Goal: Task Accomplishment & Management: Manage account settings

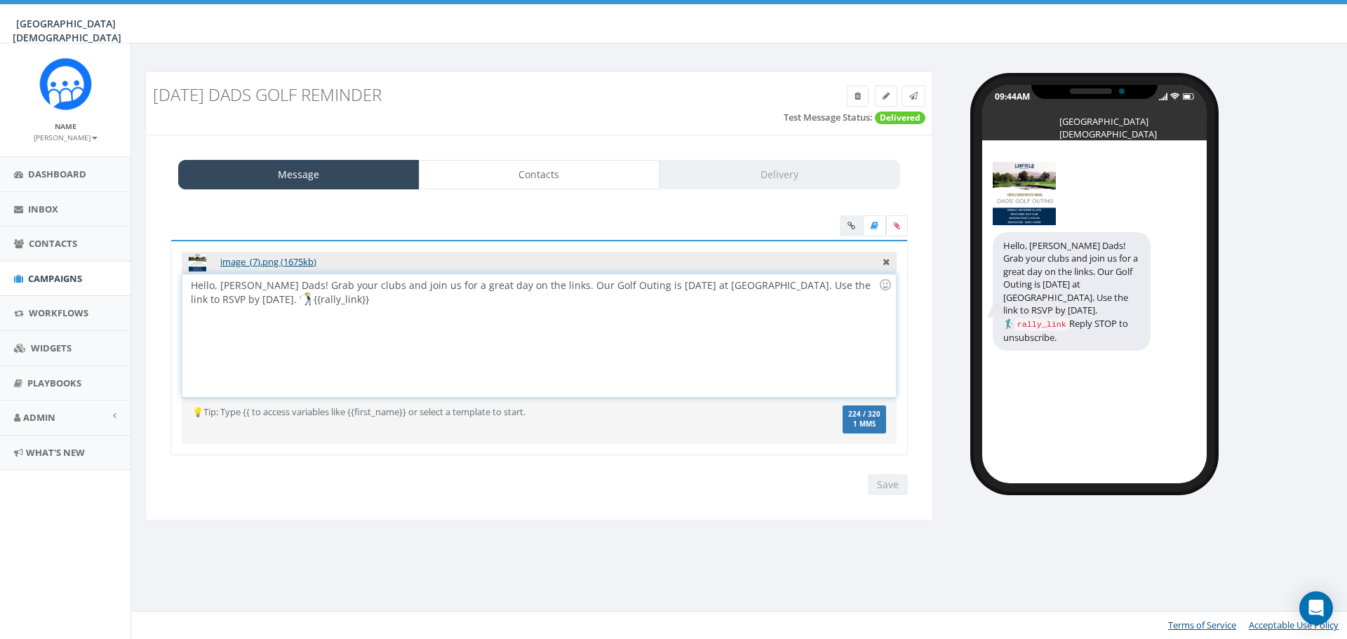
click at [803, 285] on div "Hello, Linfield Dads! Grab your clubs and join us for a great day on the links.…" at bounding box center [538, 335] width 713 height 123
click at [262, 302] on div "Hello, Linfield Dads! Grab your clubs and join us for a great day on the links.…" at bounding box center [538, 335] width 713 height 123
click at [243, 295] on div "Hello, Linfield Dads! Grab your clubs and join us for a great day on the links.…" at bounding box center [538, 335] width 713 height 123
click at [288, 302] on div "Hello, Linfield Dads! Grab your clubs and join us for a great day on the links.…" at bounding box center [538, 335] width 713 height 123
click at [892, 488] on input "Save" at bounding box center [888, 484] width 40 height 21
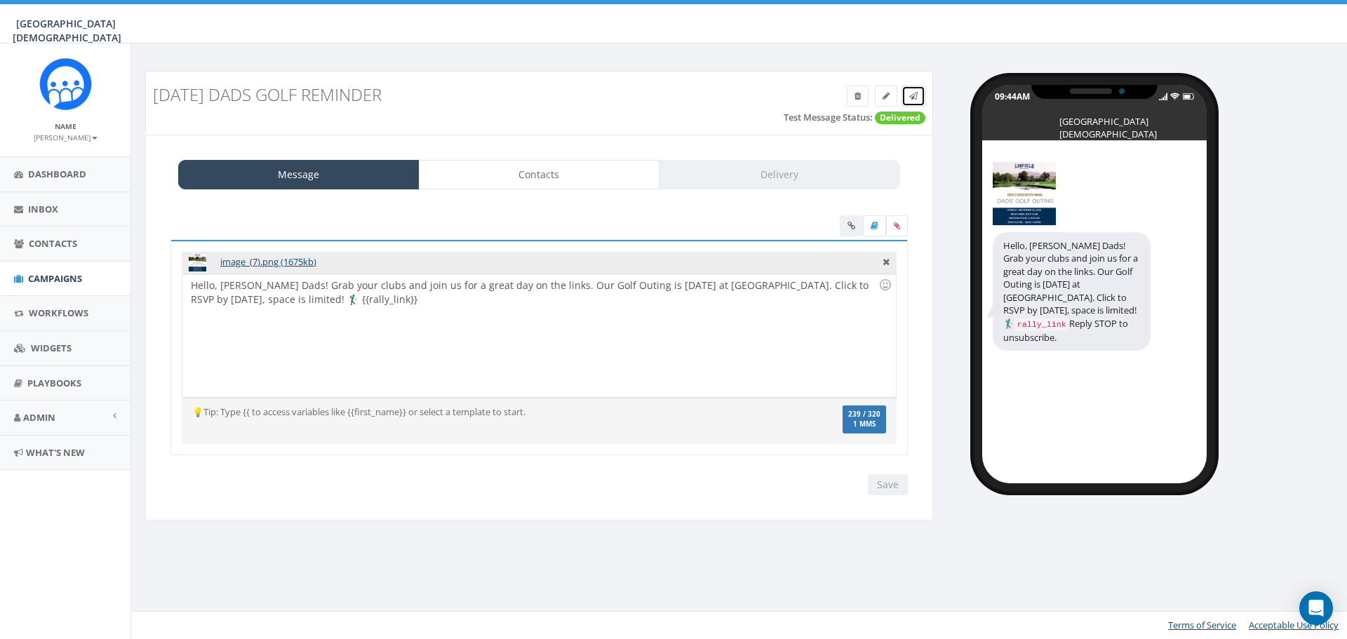
click at [913, 98] on icon at bounding box center [913, 96] width 8 height 8
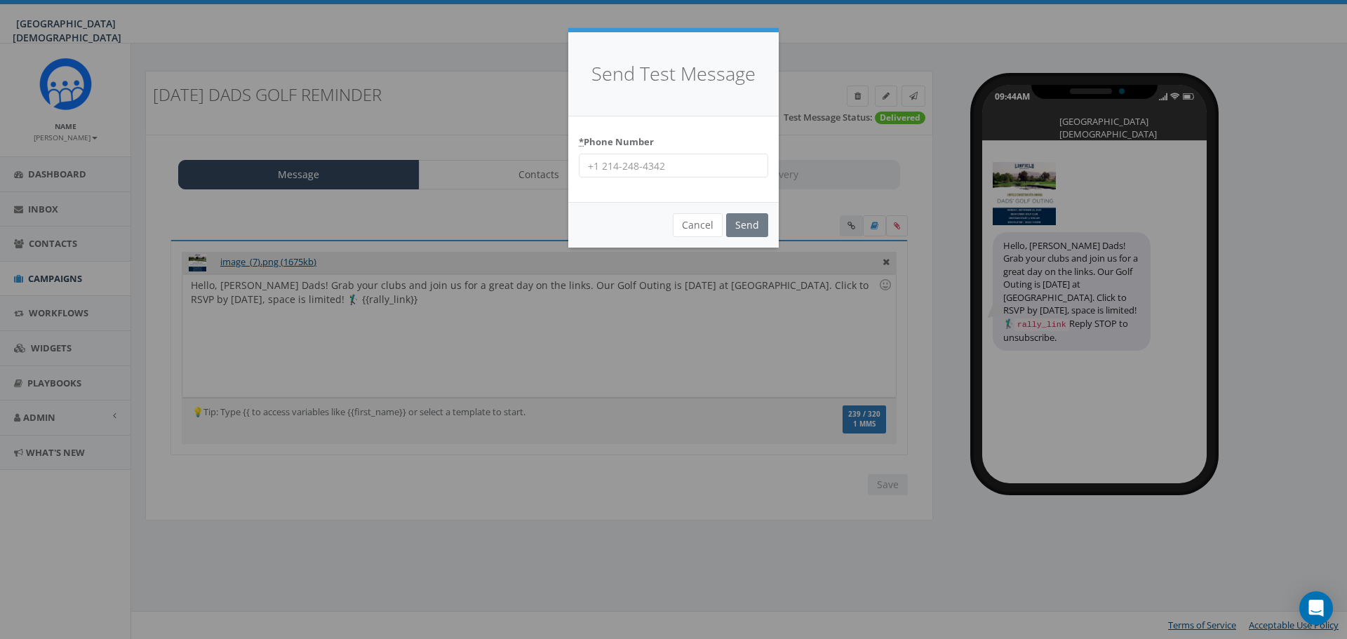
click at [670, 167] on input "* Phone Number" at bounding box center [673, 166] width 189 height 24
type input "8583567906"
click at [734, 219] on input "Send" at bounding box center [747, 225] width 42 height 24
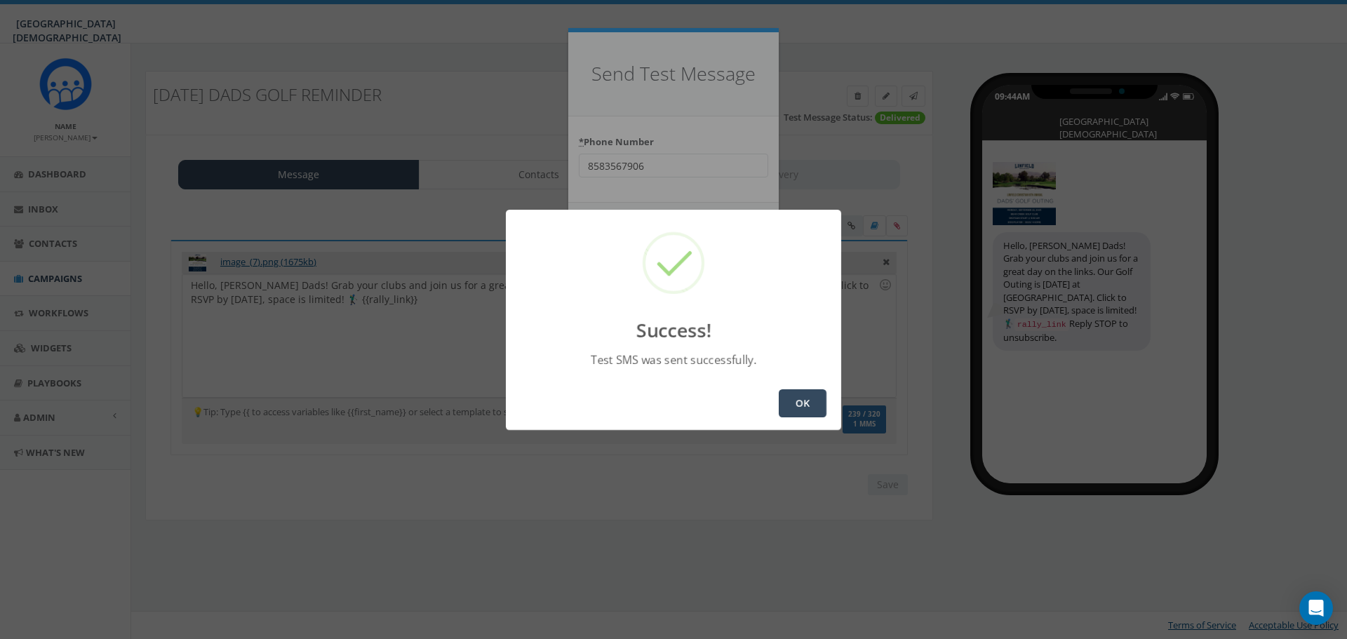
click at [812, 405] on button "OK" at bounding box center [803, 403] width 48 height 28
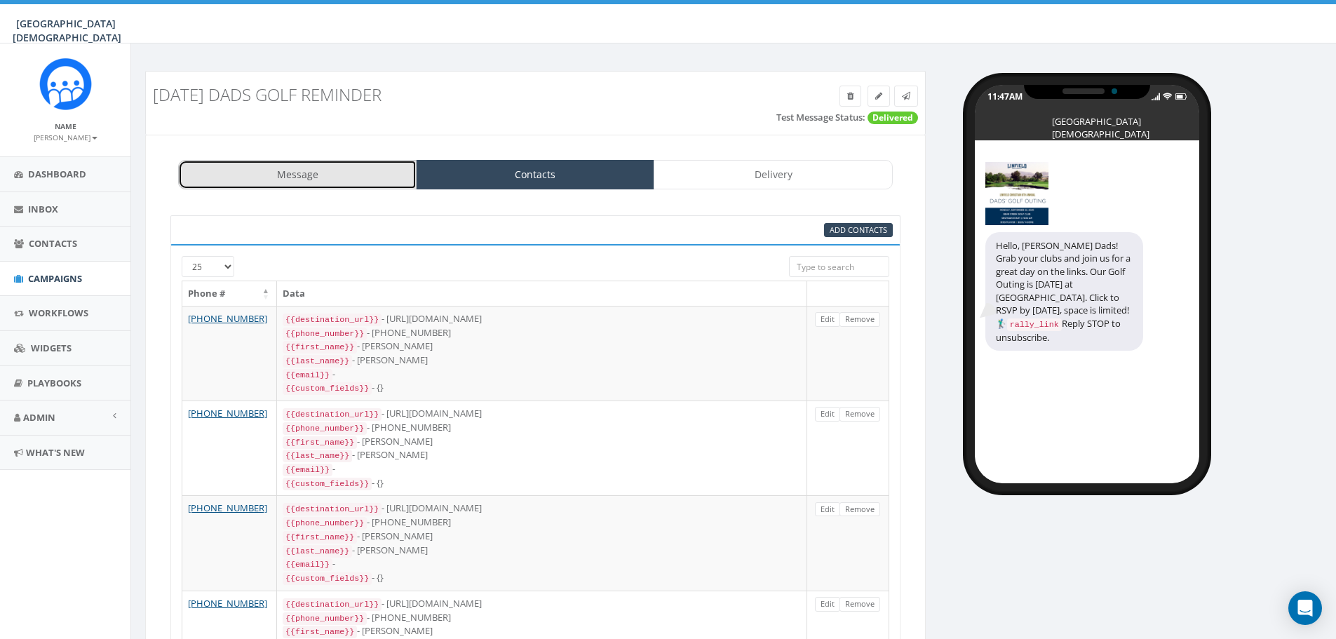
click at [285, 171] on link "Message" at bounding box center [297, 174] width 239 height 29
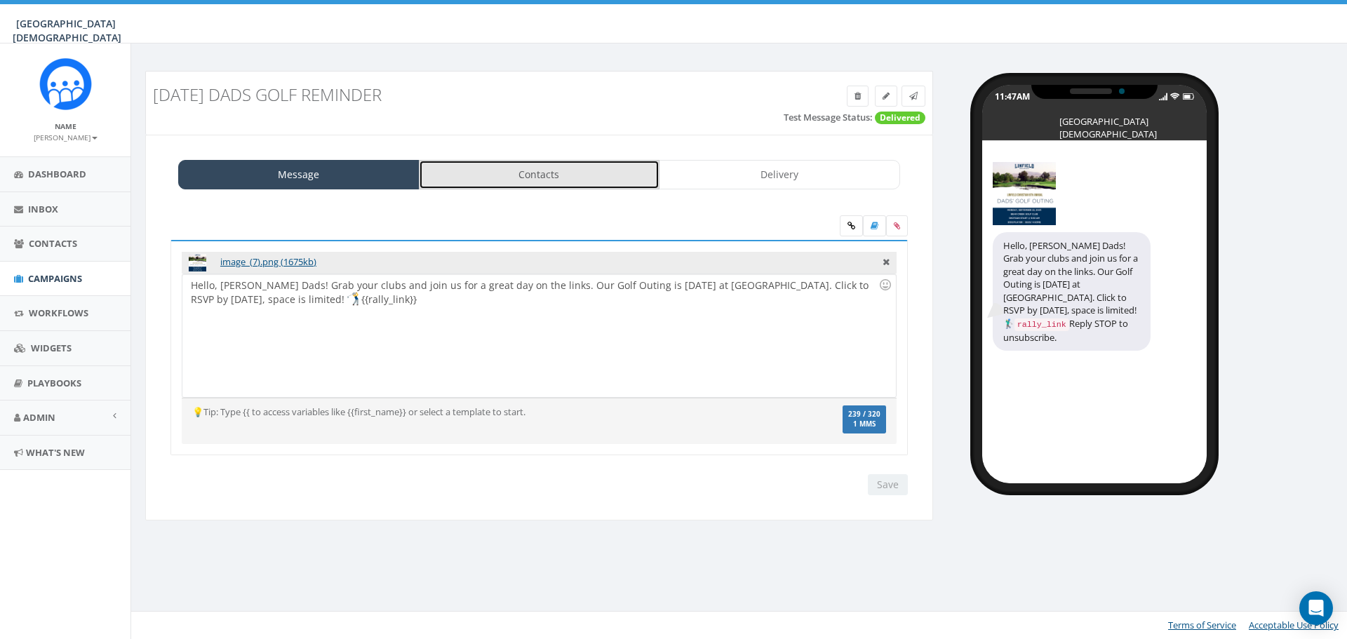
click at [582, 180] on link "Contacts" at bounding box center [539, 174] width 241 height 29
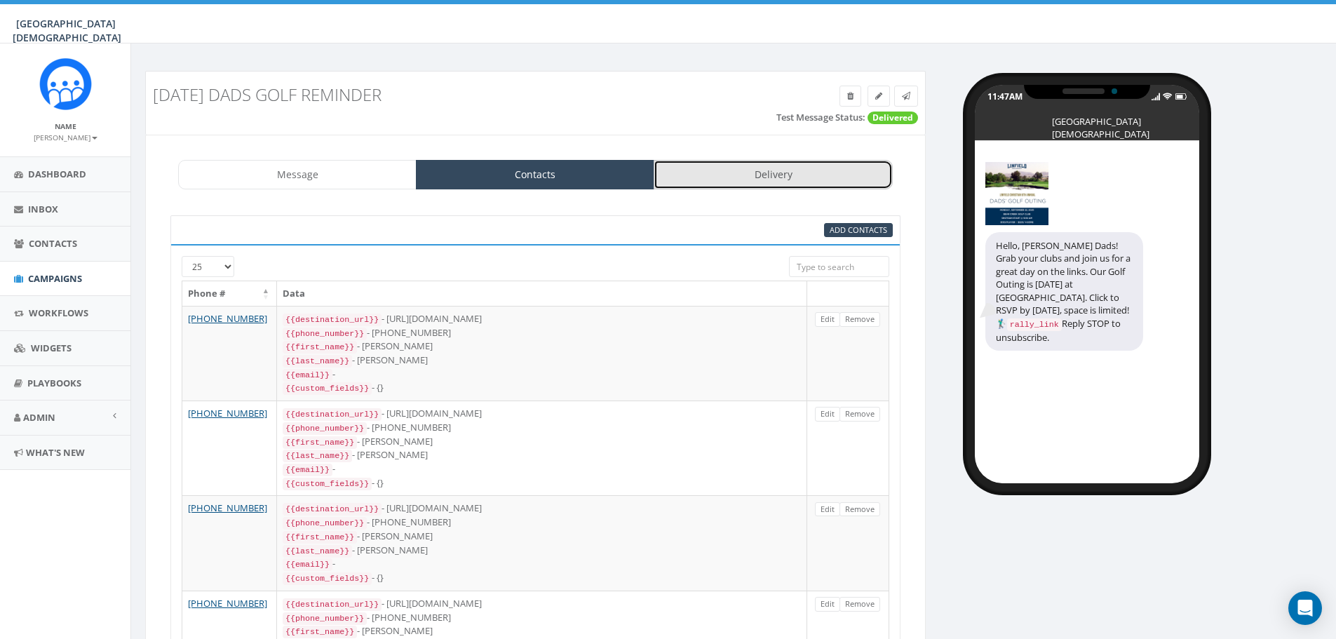
click at [809, 173] on link "Delivery" at bounding box center [773, 174] width 239 height 29
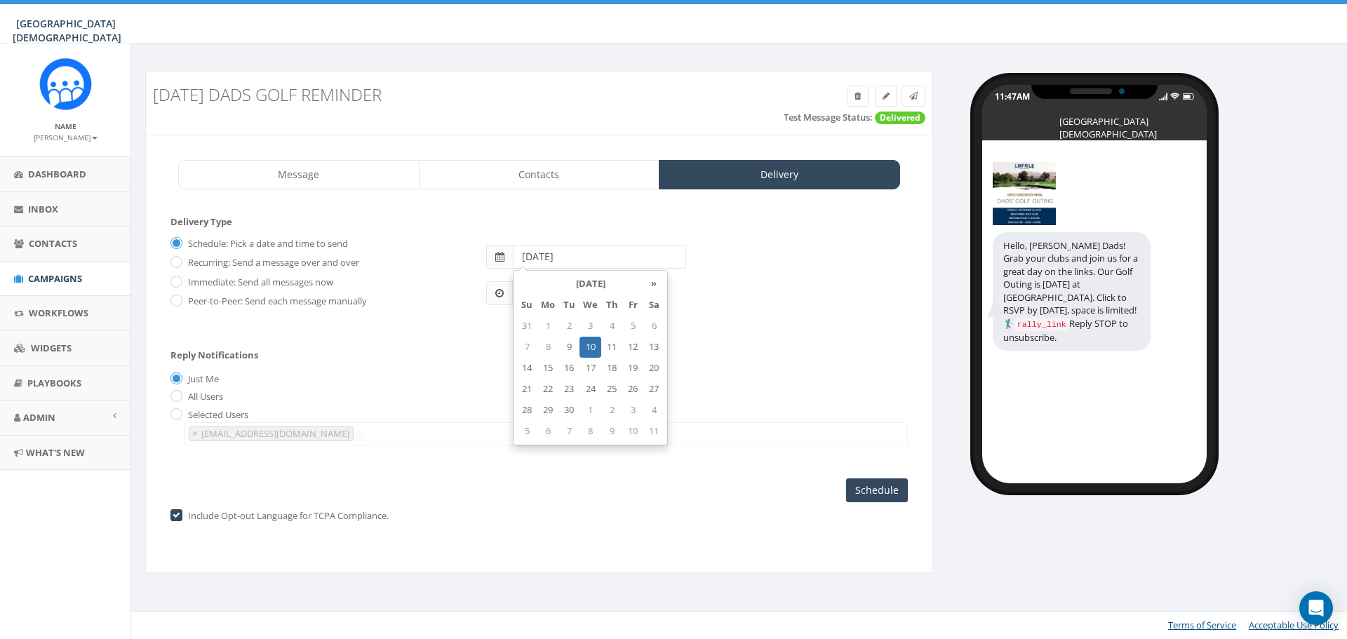
click at [602, 253] on input "2025-09-10" at bounding box center [599, 257] width 173 height 24
click at [731, 290] on div "11:47AM PDT" at bounding box center [697, 287] width 442 height 37
click at [561, 295] on input "11:47AM" at bounding box center [544, 293] width 65 height 24
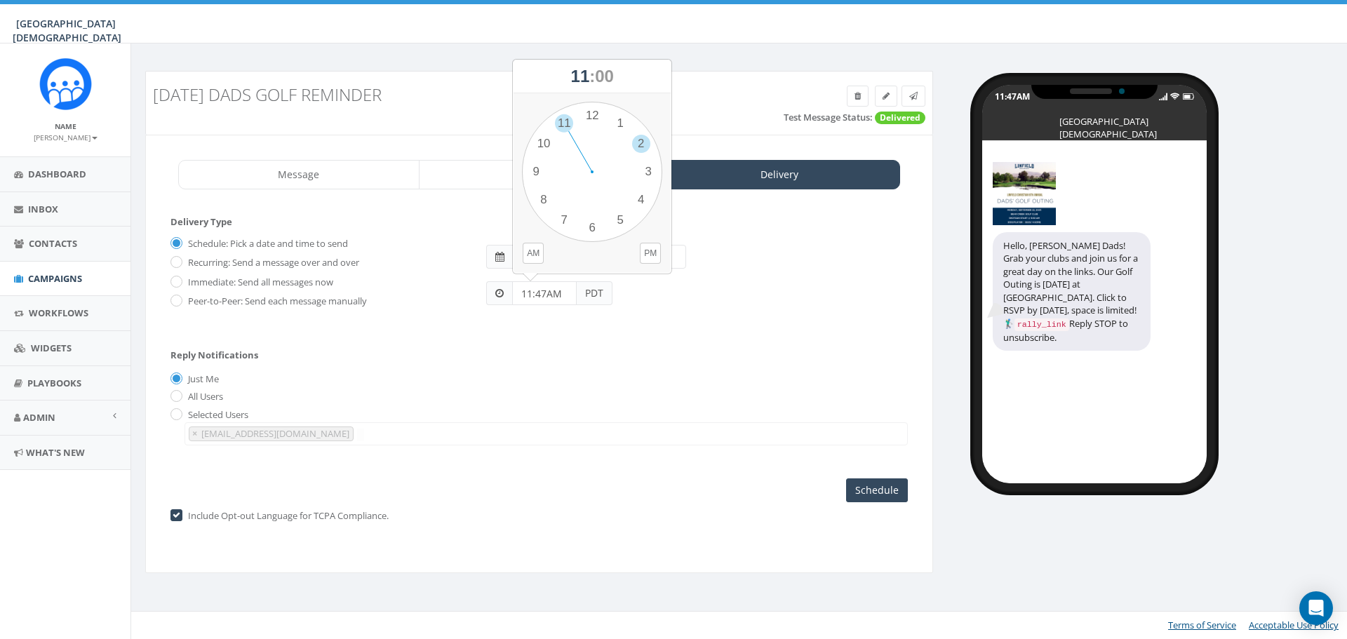
click at [638, 139] on div "1 2 3 4 5 6 7 8 9 10 11 12 00 05 10 15 20 25 30 35 40 45 50 55" at bounding box center [592, 172] width 140 height 140
click at [598, 227] on div "1 2 3 4 5 6 7 8 9 10 11 12 00 05 10 15 20 25 30 35 40 45 50 55" at bounding box center [592, 172] width 140 height 140
type input "02:30PM"
click at [886, 497] on input "Schedule" at bounding box center [877, 490] width 62 height 24
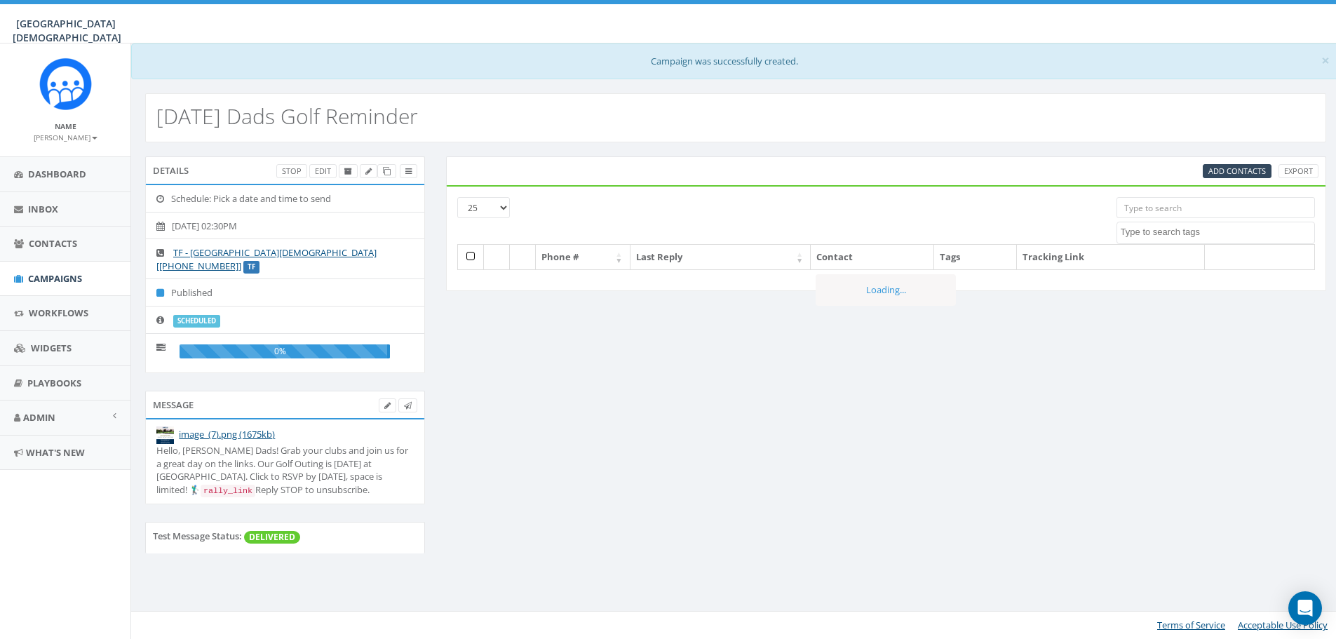
select select
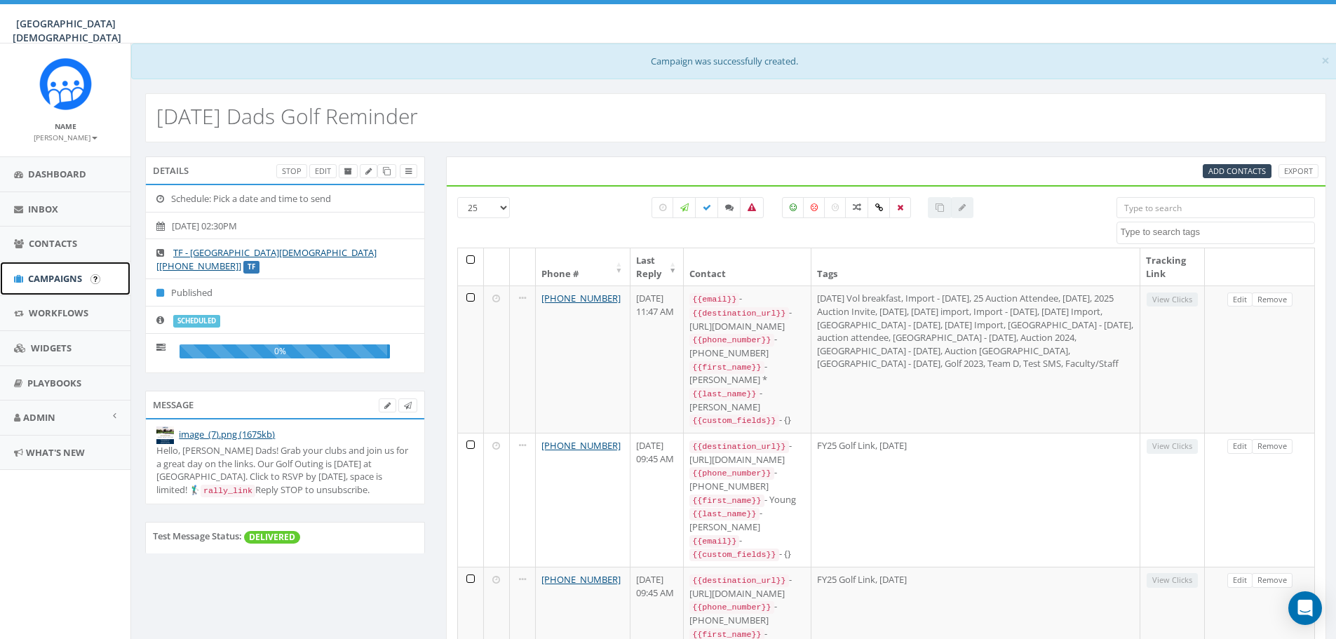
click at [58, 276] on span "Campaigns" at bounding box center [55, 278] width 54 height 13
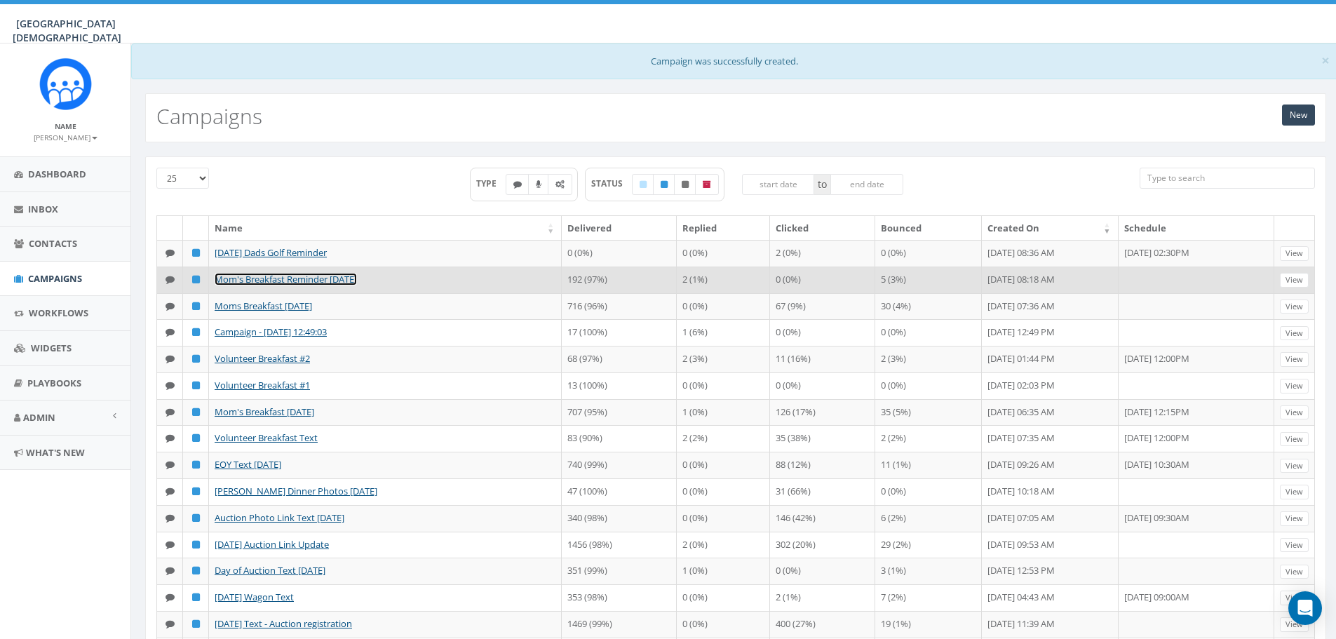
click at [327, 286] on link "Mom's Breakfast Reminder 9.8.25" at bounding box center [286, 279] width 142 height 13
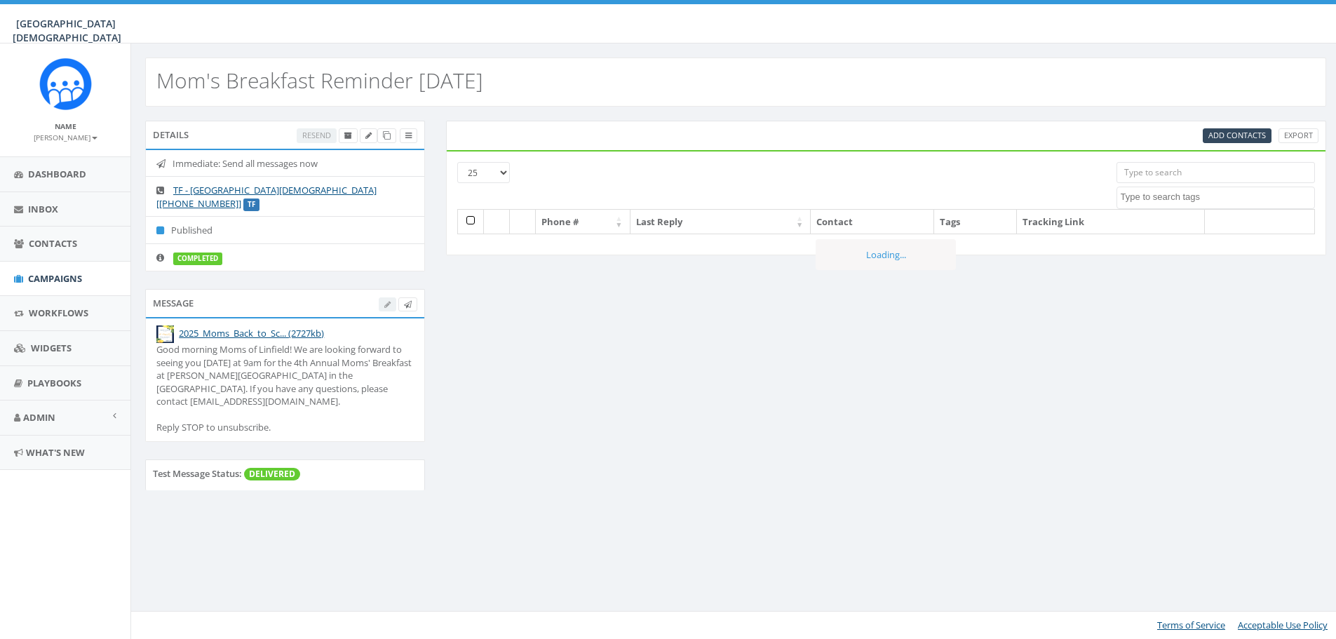
select select
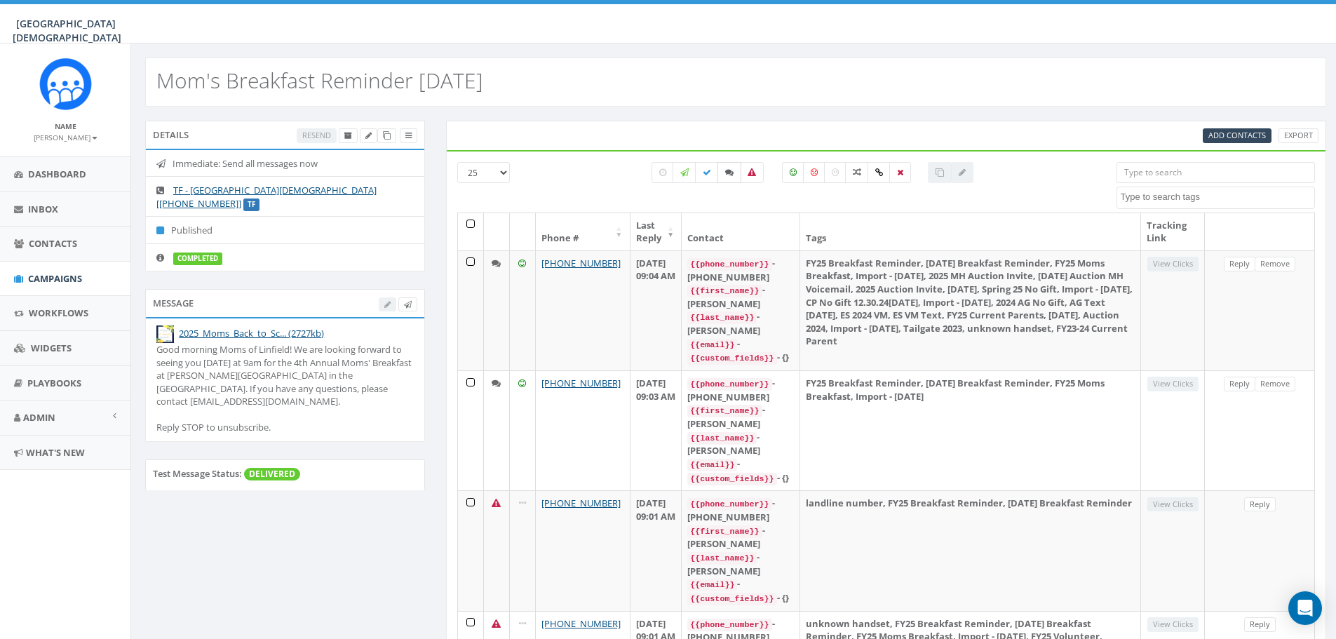
click at [728, 176] on icon at bounding box center [729, 172] width 8 height 8
checkbox input "true"
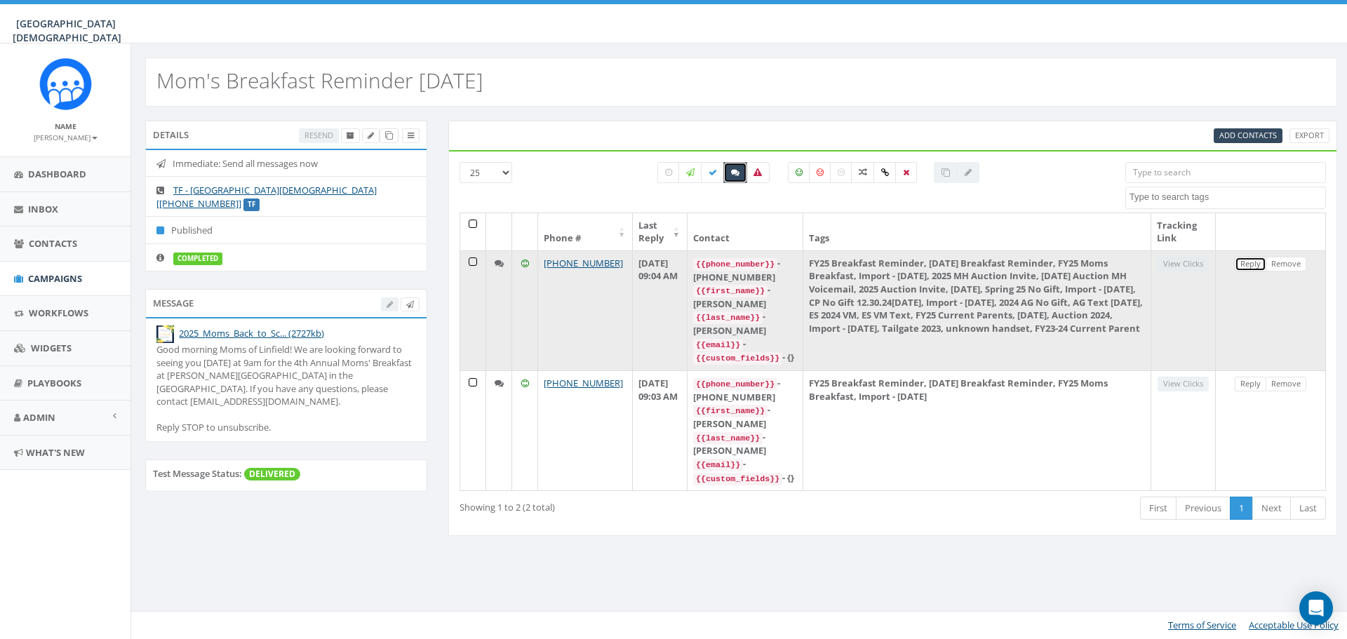
click at [1256, 262] on link "Reply" at bounding box center [1251, 264] width 32 height 15
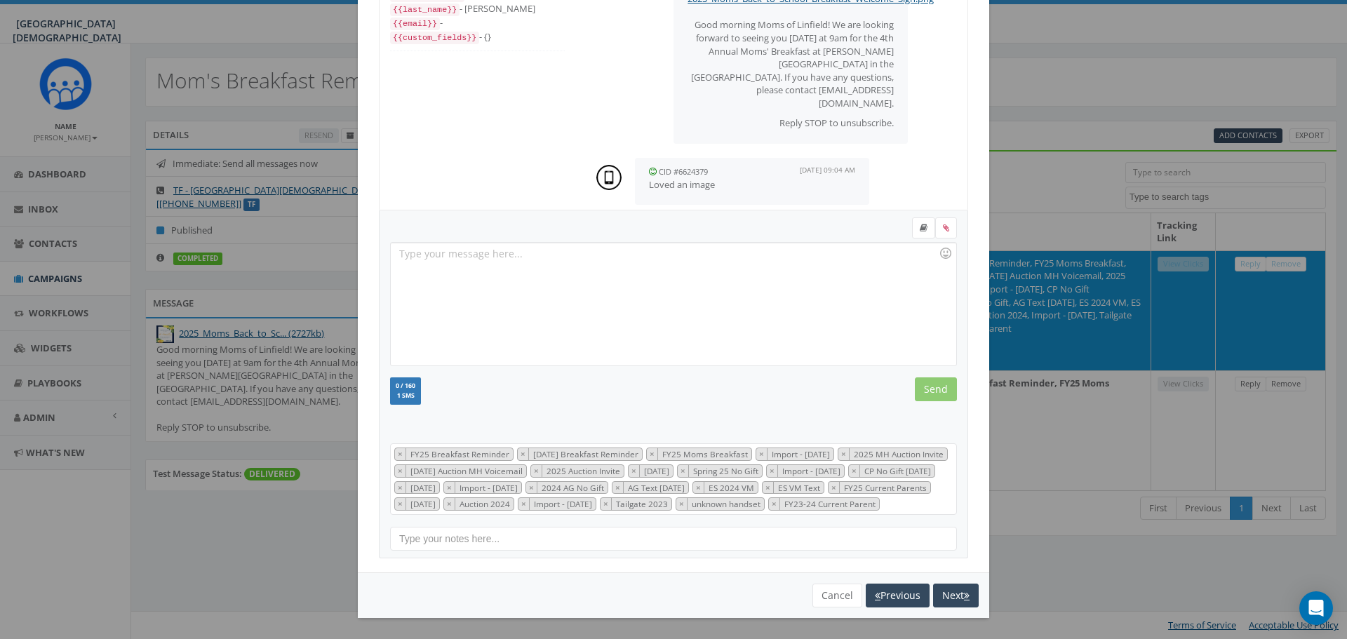
scroll to position [130, 0]
click at [939, 596] on button "Next" at bounding box center [956, 596] width 46 height 24
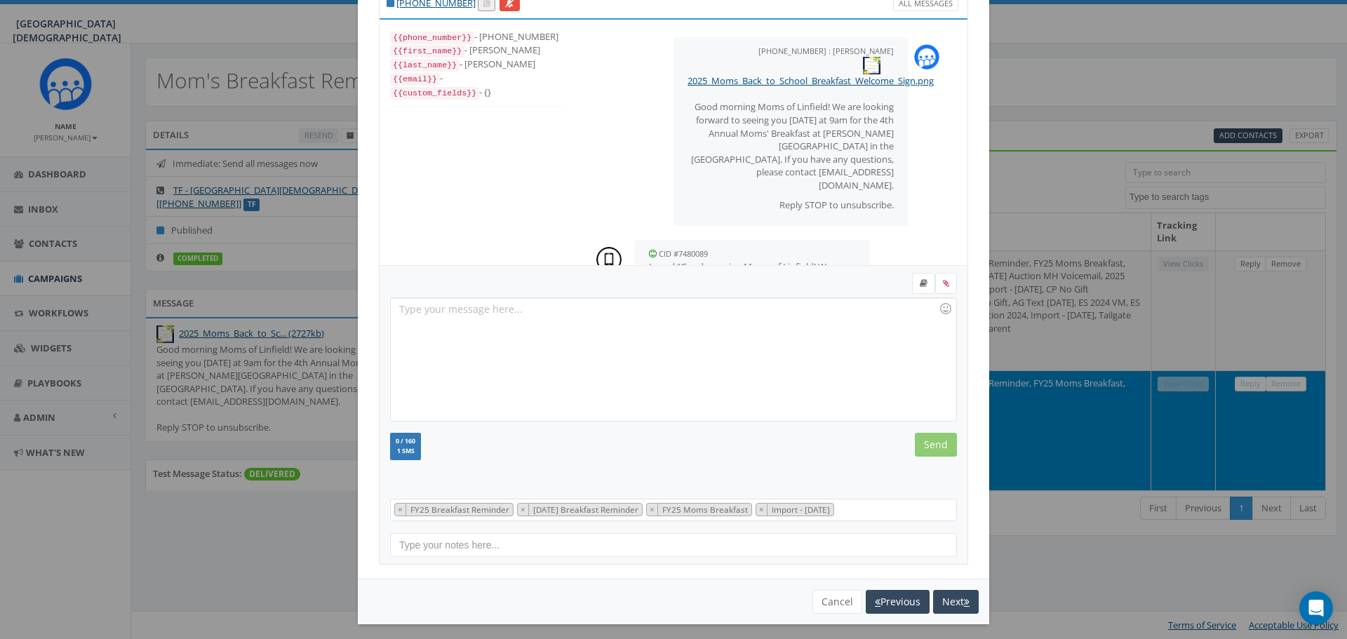
scroll to position [42, 0]
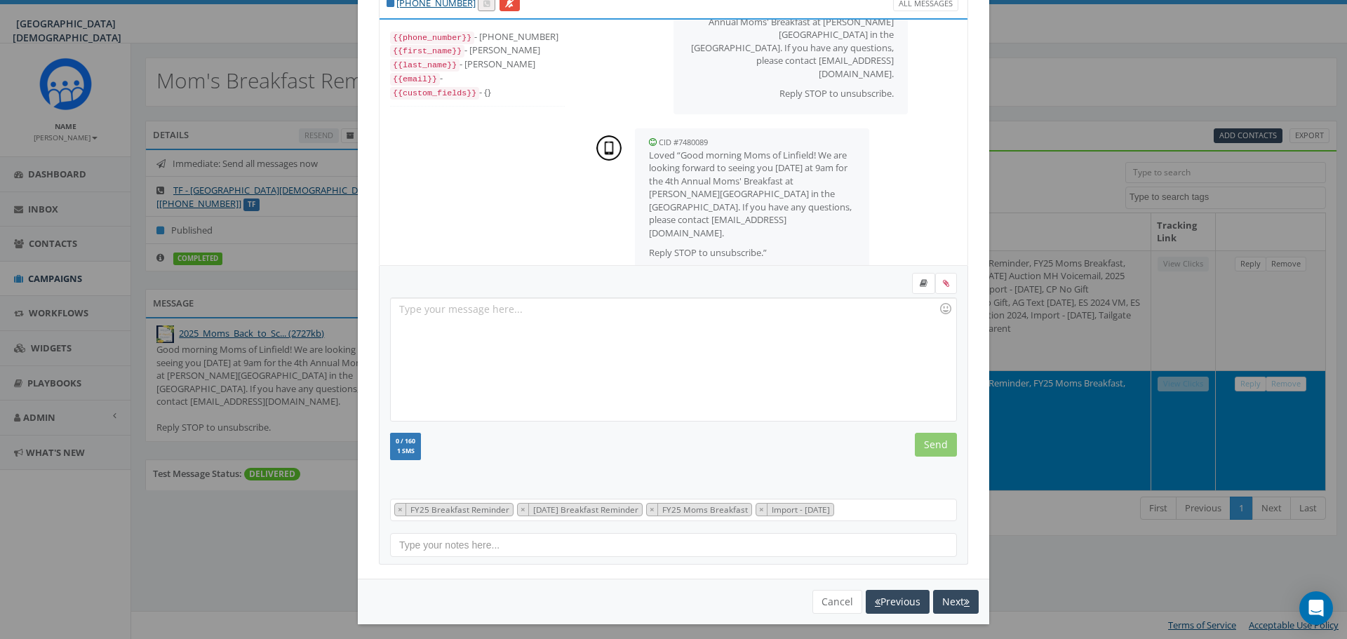
click at [1106, 417] on div "[PHONE_NUMBER] All Messages {{phone_number}} - [PHONE_NUMBER] {{first_name}} - …" at bounding box center [673, 319] width 1347 height 639
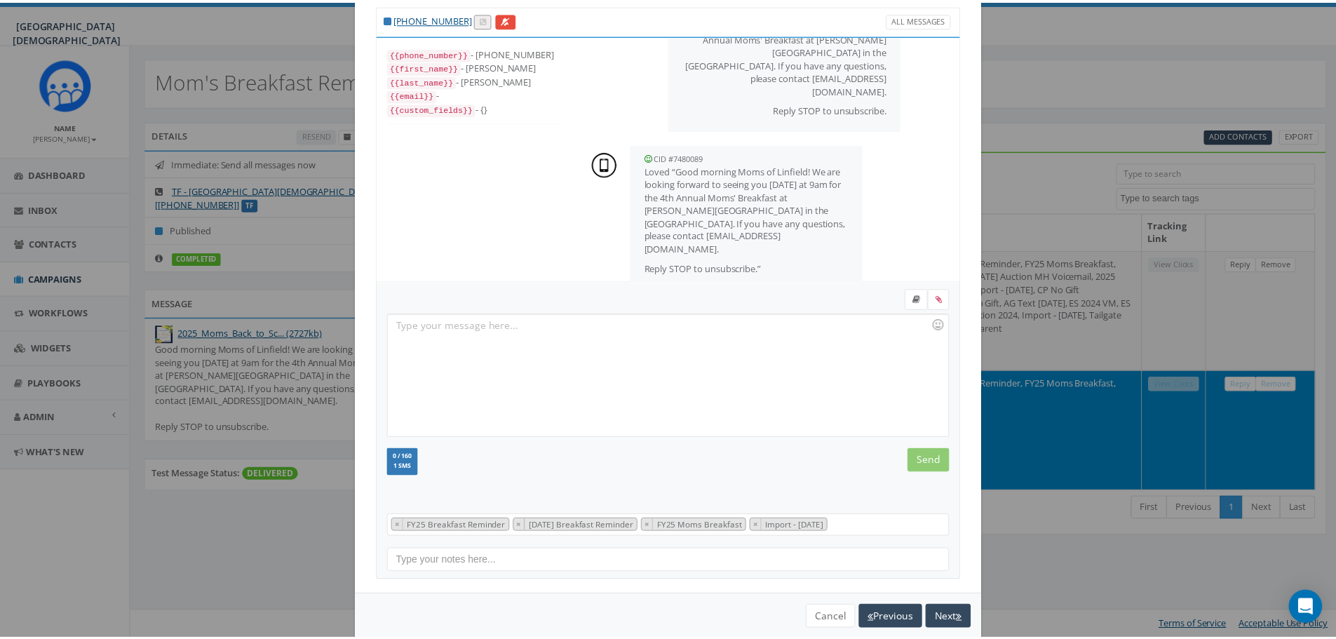
scroll to position [64, 0]
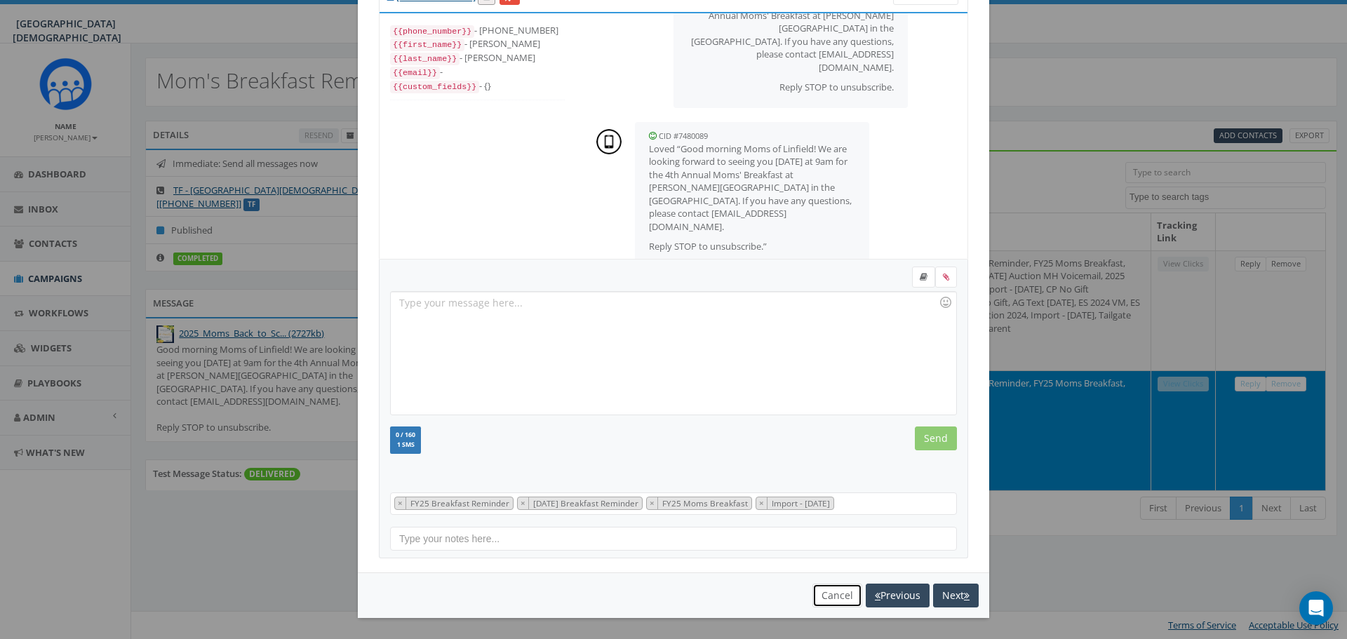
click at [821, 599] on button "Cancel" at bounding box center [837, 596] width 50 height 24
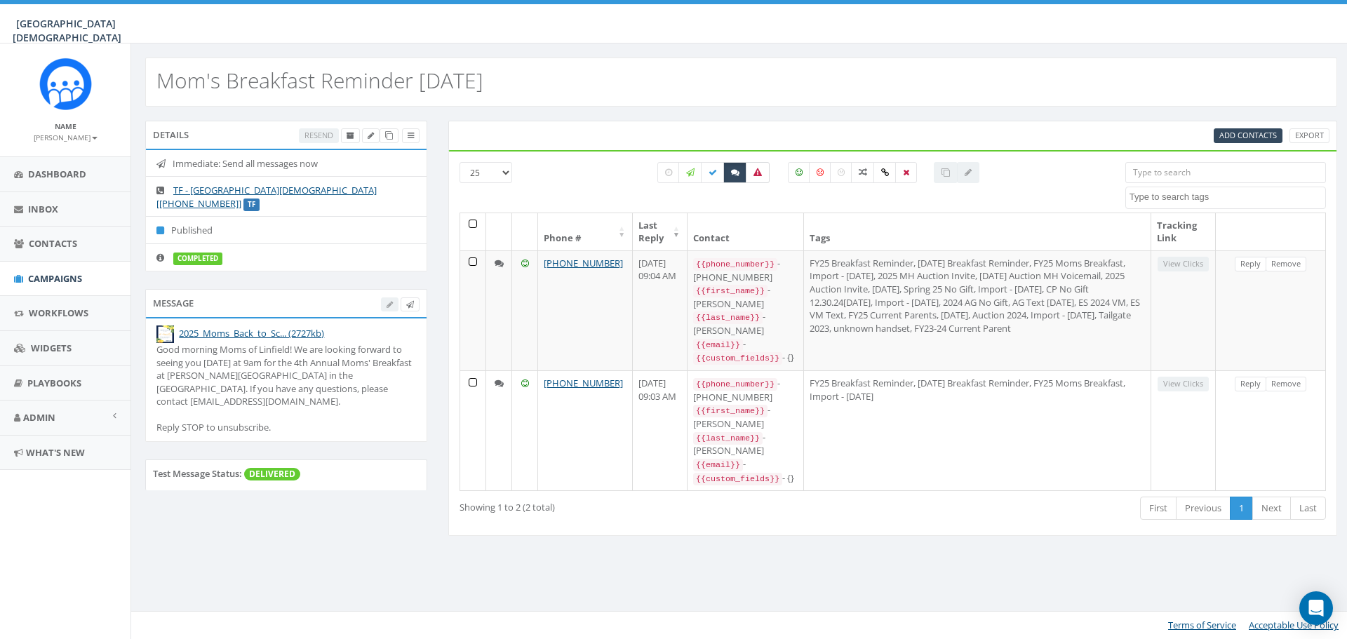
click at [758, 178] on label at bounding box center [758, 172] width 24 height 21
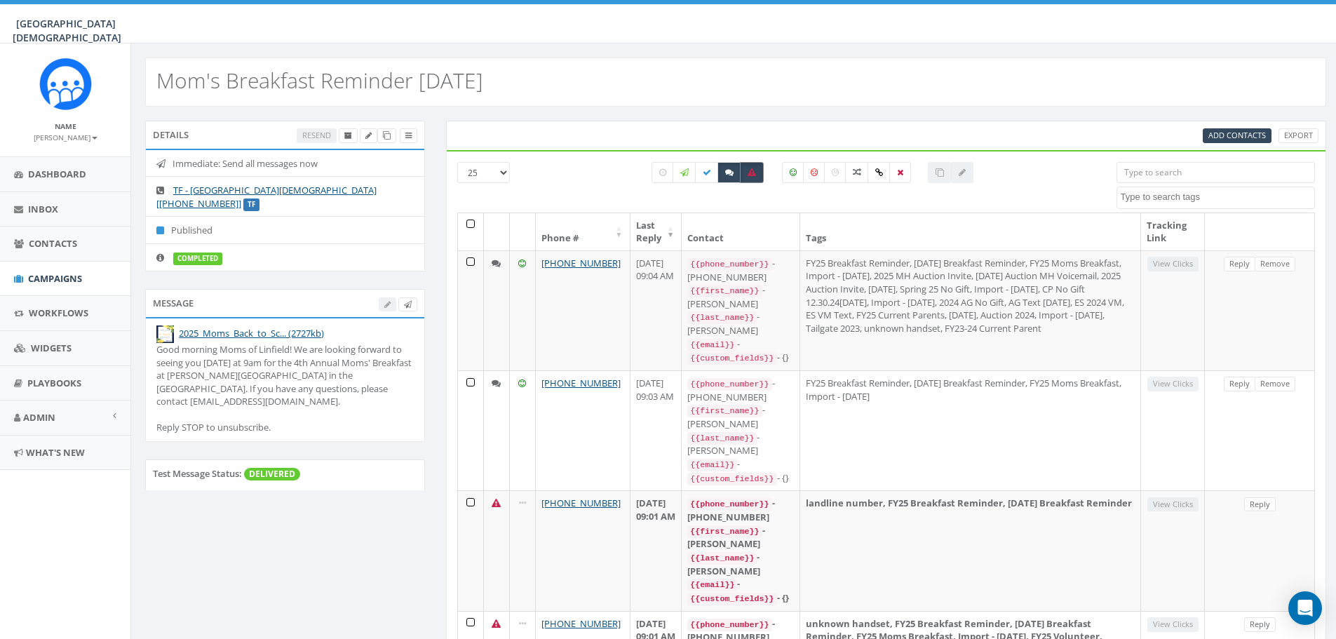
click at [758, 178] on label at bounding box center [752, 172] width 24 height 21
checkbox input "false"
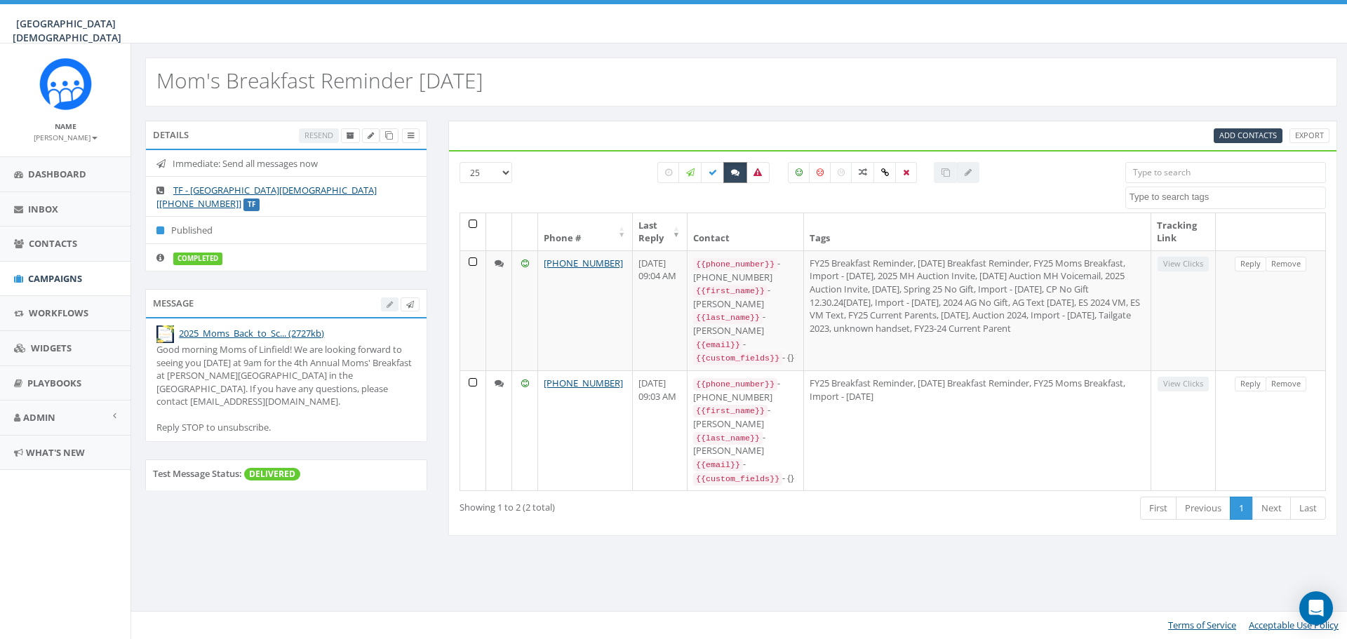
click at [727, 175] on label at bounding box center [735, 172] width 24 height 21
checkbox input "false"
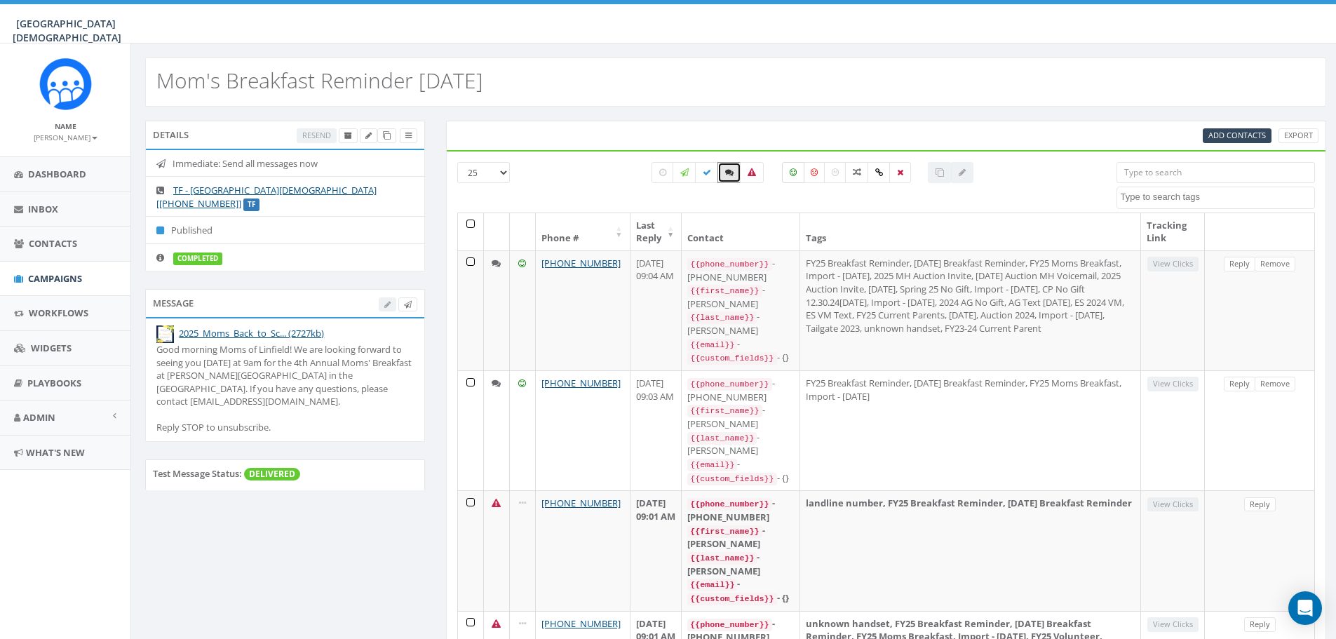
click at [798, 176] on label at bounding box center [793, 172] width 22 height 21
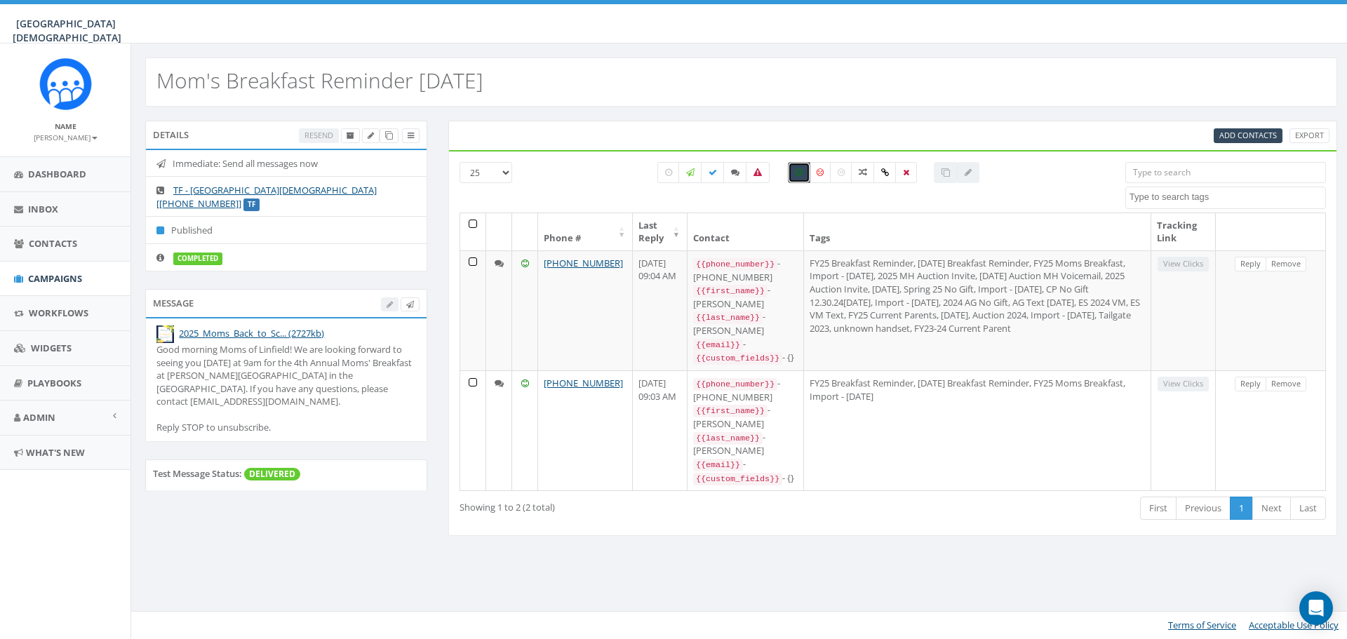
click at [798, 176] on icon at bounding box center [799, 172] width 7 height 8
checkbox input "false"
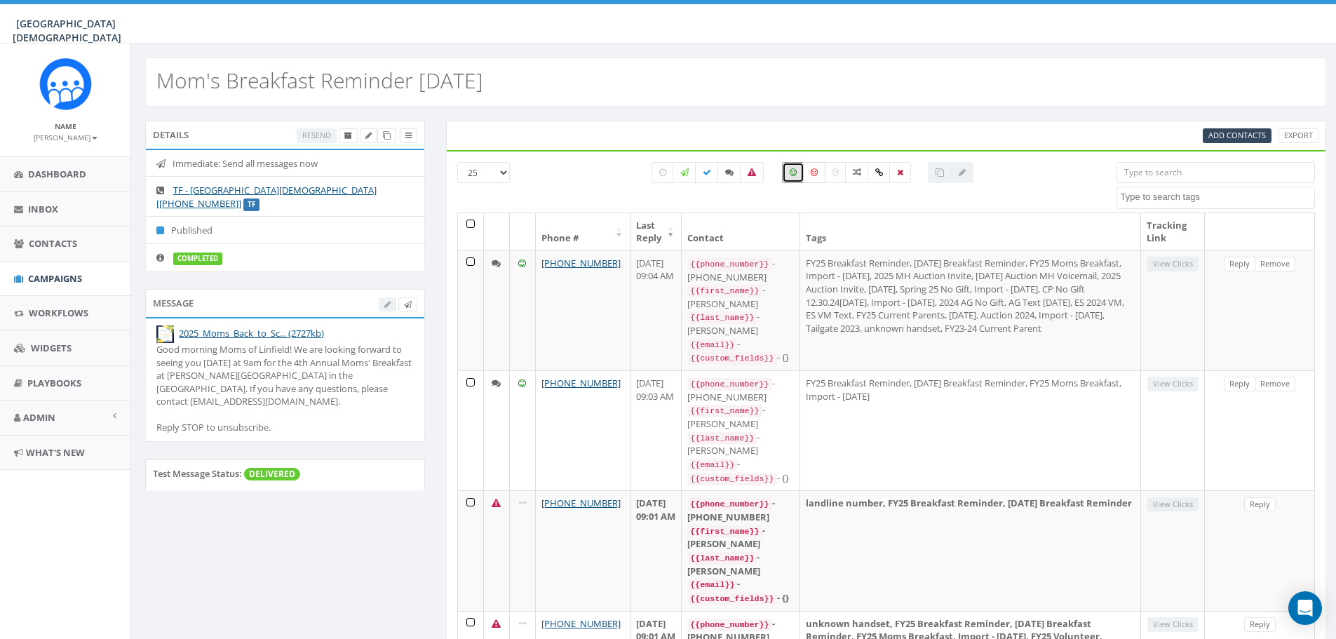
click at [815, 177] on label at bounding box center [814, 172] width 22 height 21
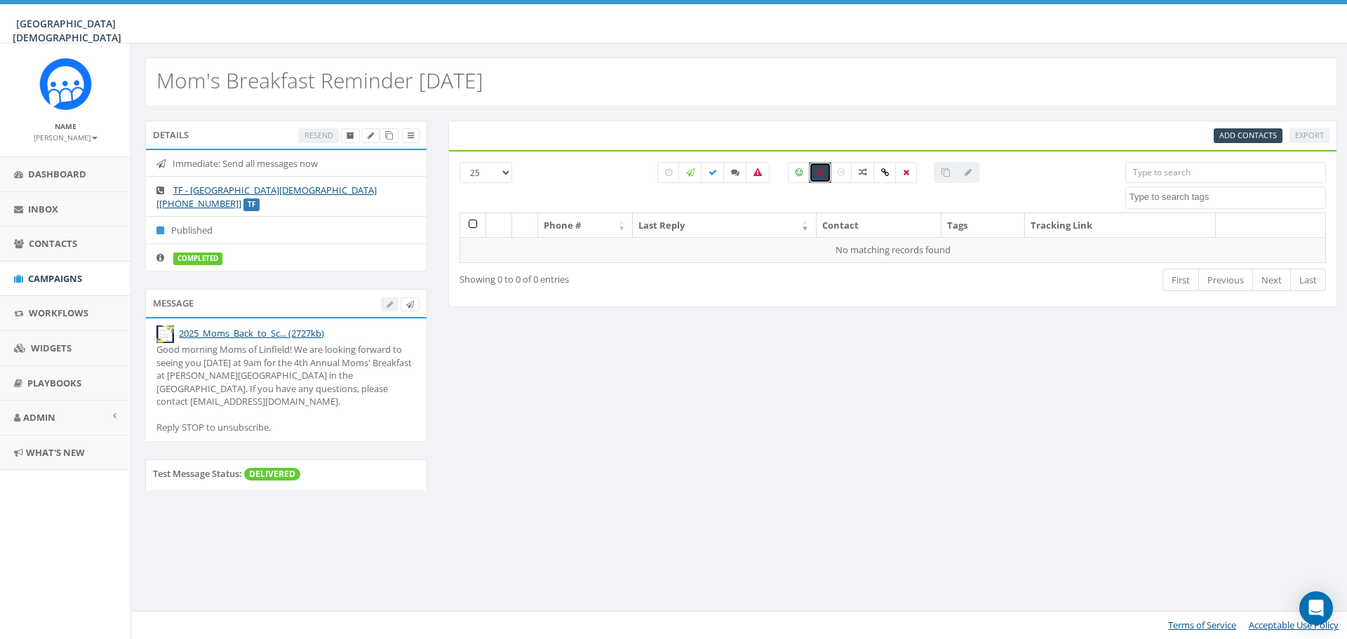
click at [828, 175] on label at bounding box center [820, 172] width 22 height 21
checkbox input "false"
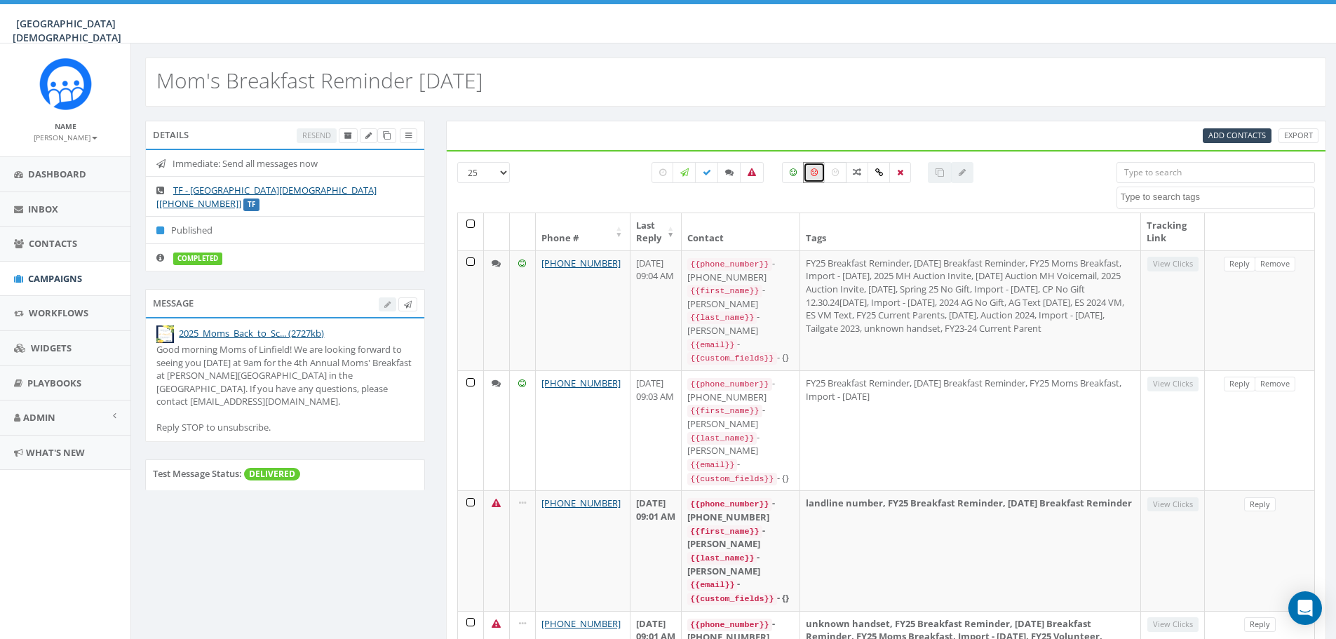
click at [839, 175] on icon at bounding box center [835, 172] width 7 height 8
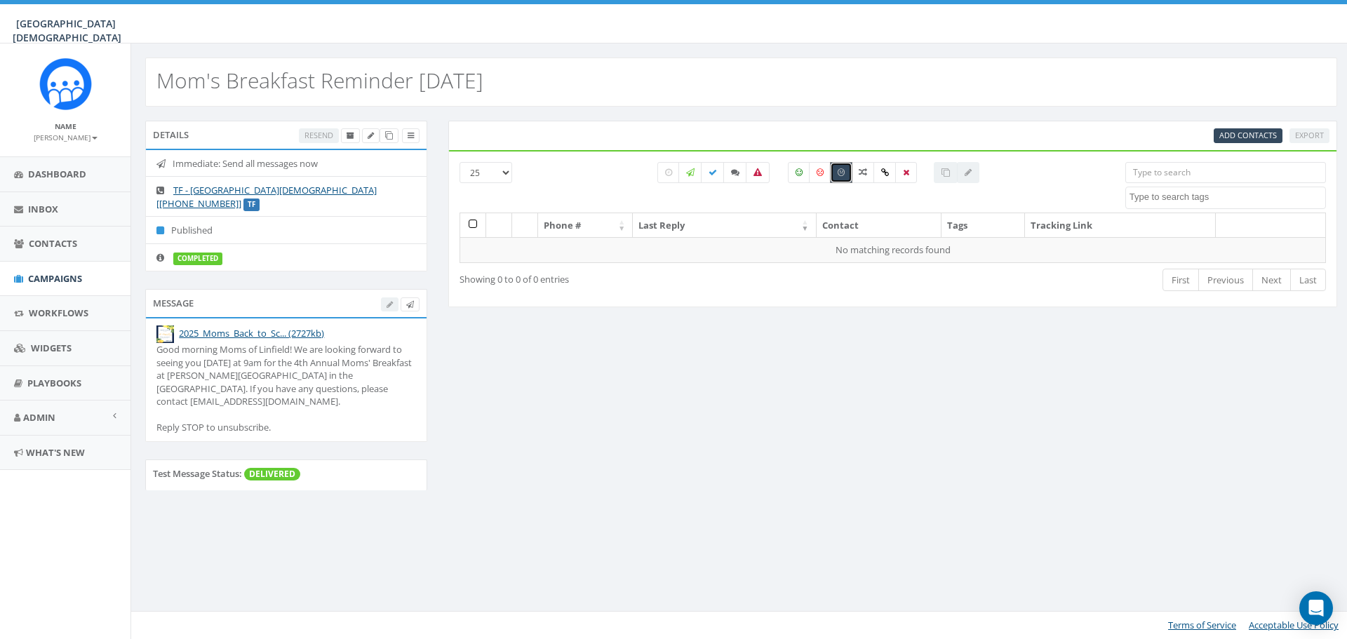
click at [838, 175] on icon at bounding box center [841, 172] width 7 height 8
checkbox input "false"
